Goal: Task Accomplishment & Management: Use online tool/utility

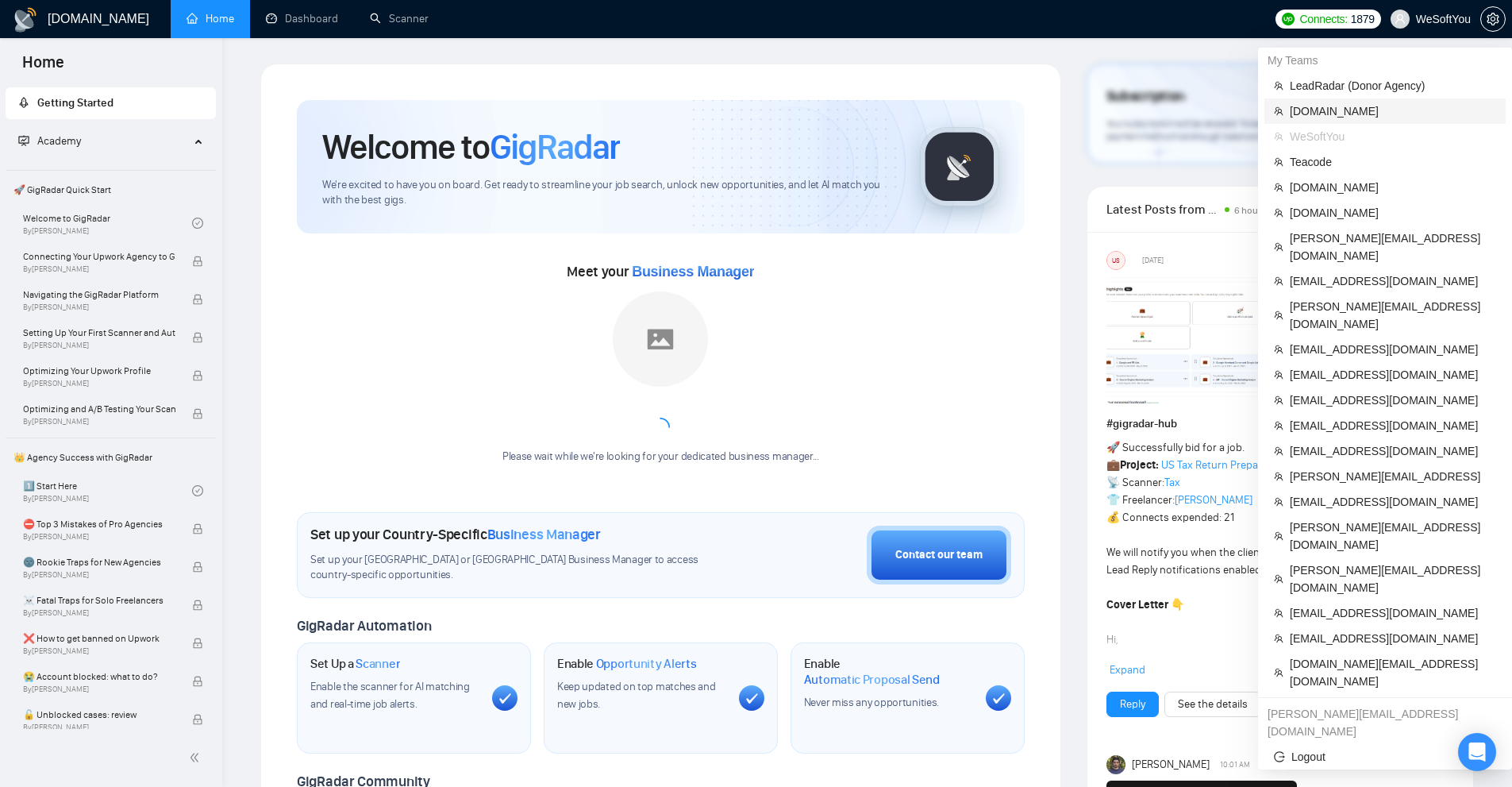
click at [1321, 106] on span "[DOMAIN_NAME]" at bounding box center [1392, 110] width 206 height 17
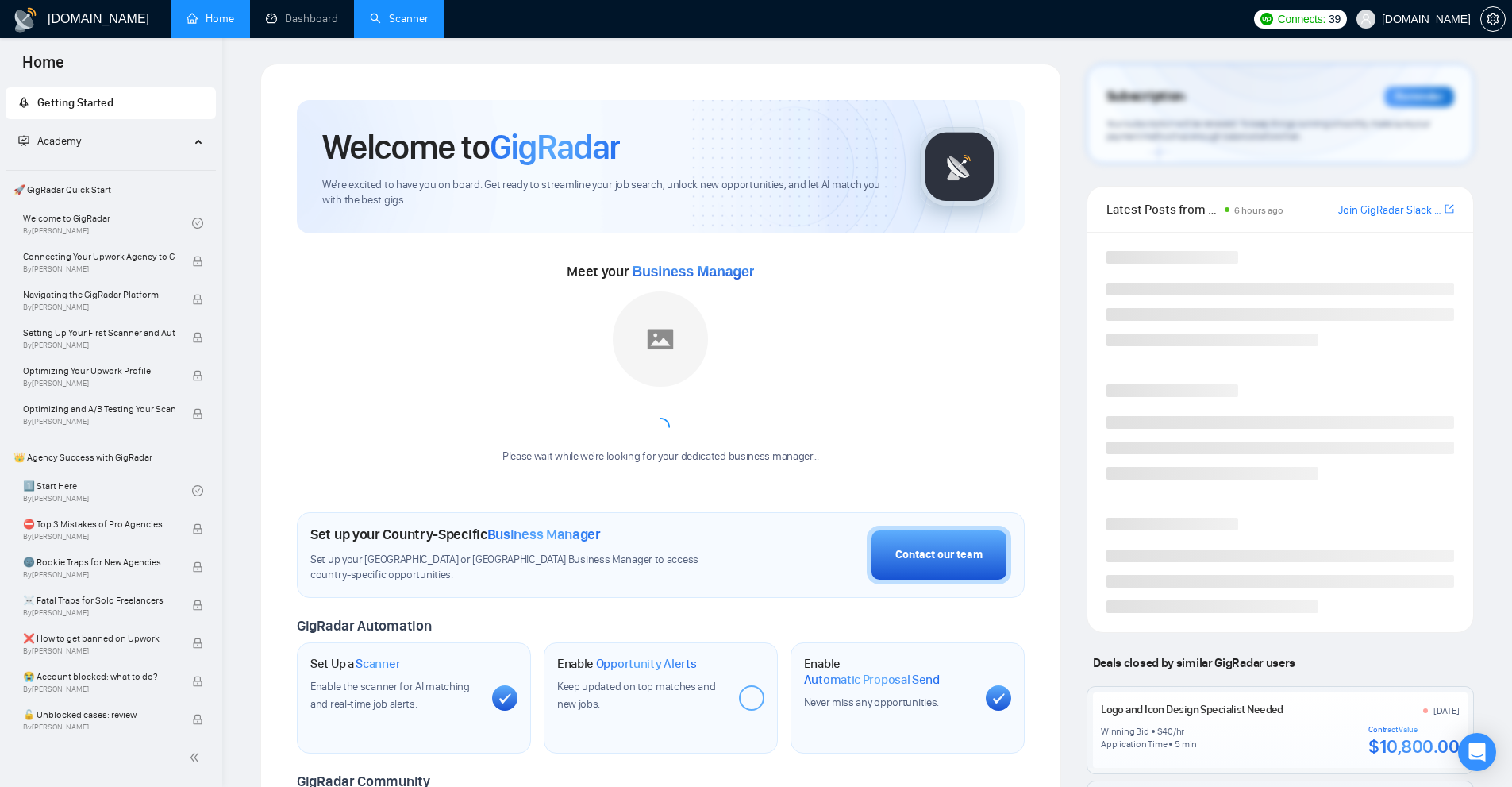
click at [401, 25] on link "Scanner" at bounding box center [398, 18] width 59 height 14
